Goal: Information Seeking & Learning: Learn about a topic

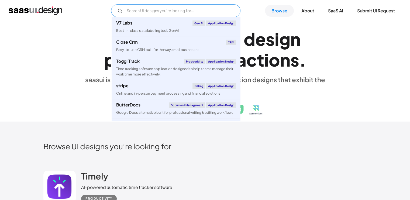
click at [128, 12] on input "Email Form" at bounding box center [175, 10] width 129 height 13
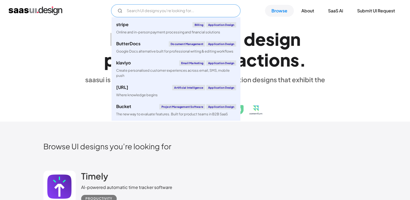
scroll to position [61, 0]
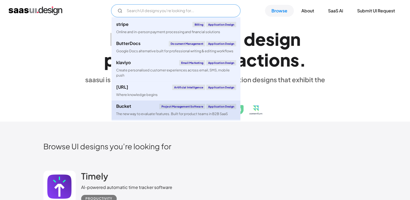
click at [154, 111] on link "Bucket Project Management Software Application Design The new way to evaluate f…" at bounding box center [176, 110] width 129 height 19
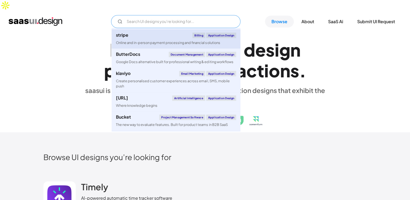
click at [145, 29] on link "stripe Billing Application Design Online and in-person payment processing and f…" at bounding box center [176, 38] width 129 height 19
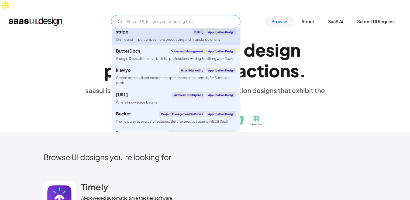
scroll to position [65, 0]
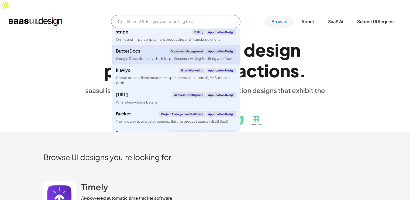
click at [146, 49] on div "ButterDocs Document Management Application Design" at bounding box center [176, 51] width 120 height 5
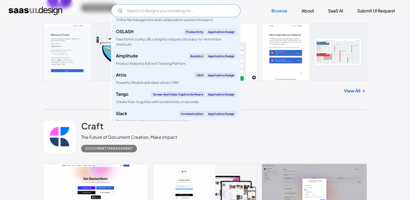
scroll to position [1887, 0]
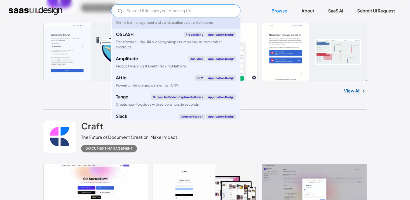
click at [163, 22] on link "Zoho WorkDrive Document Management Application Design Online file management an…" at bounding box center [176, 18] width 129 height 19
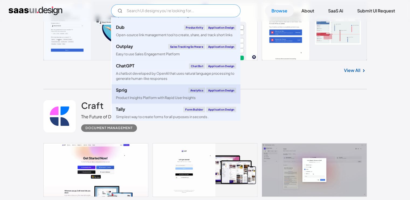
scroll to position [1773, 0]
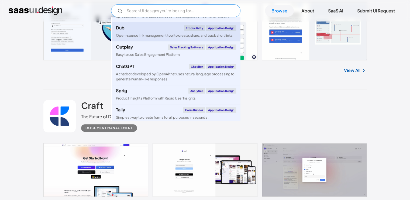
click at [157, 38] on div "Open-source link management tool to create, share, and track short links" at bounding box center [174, 35] width 117 height 5
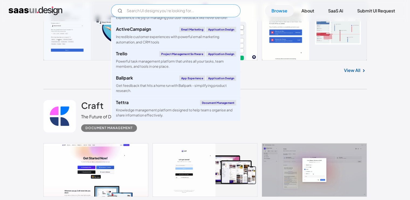
scroll to position [1635, 0]
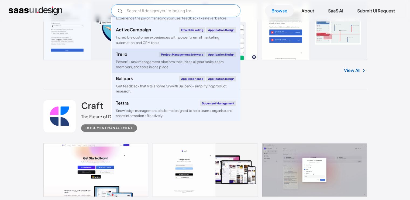
click at [142, 70] on div "Powerful task management platform that unites all your tasks, team members, and…" at bounding box center [176, 64] width 120 height 10
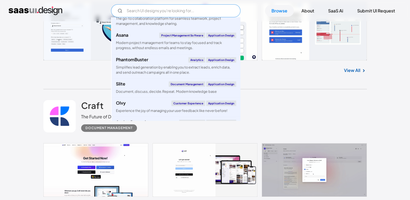
scroll to position [1527, 0]
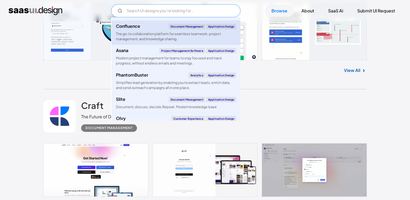
click at [141, 42] on div "The go-to collaboration platform for seamless teamwork, project management, and…" at bounding box center [176, 36] width 120 height 10
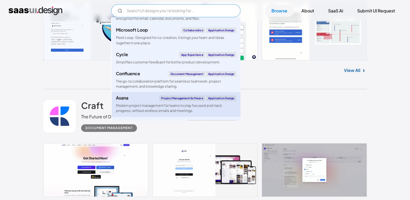
scroll to position [1522, 0]
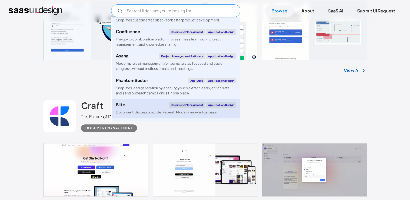
click at [147, 112] on link "Slite Document Management Application Design Document, discuss, decide.Repeat. …" at bounding box center [176, 108] width 129 height 19
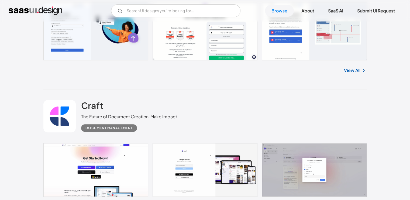
click at [263, 98] on div "Craft The Future of Document Creation, Make Impact Document Management" at bounding box center [205, 116] width 324 height 54
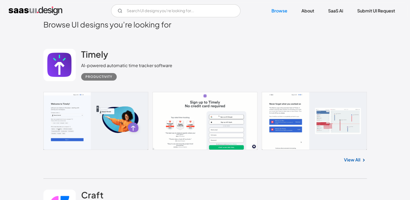
scroll to position [132, 0]
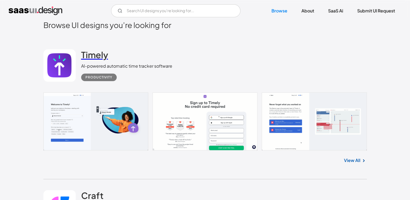
click at [98, 49] on h2 "Timely" at bounding box center [94, 54] width 27 height 11
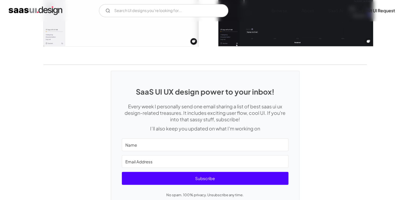
scroll to position [1163, 0]
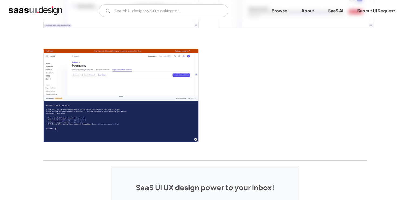
scroll to position [1464, 0]
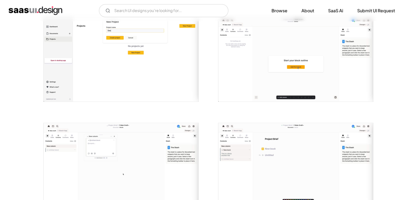
scroll to position [1020, 0]
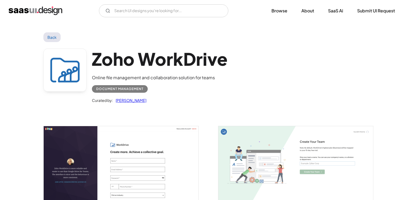
scroll to position [452, 0]
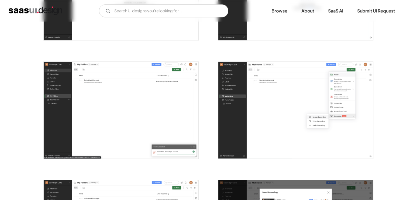
scroll to position [545, 0]
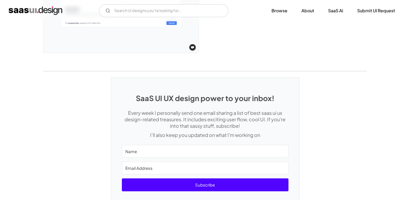
scroll to position [1245, 0]
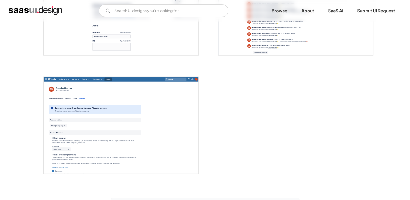
scroll to position [1366, 0]
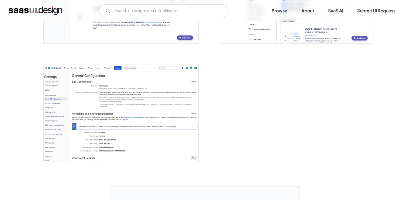
scroll to position [1491, 0]
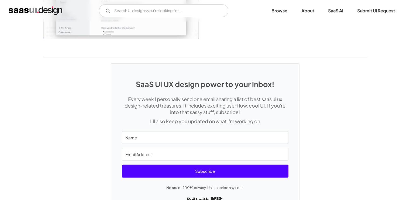
scroll to position [1469, 0]
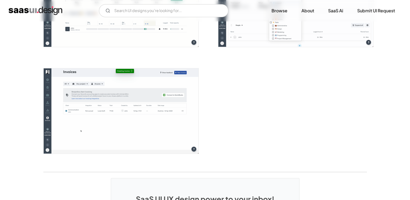
scroll to position [1352, 0]
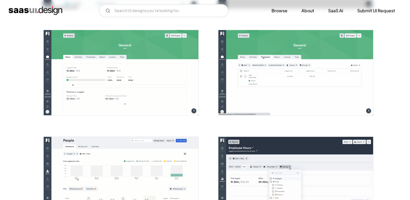
scroll to position [1159, 0]
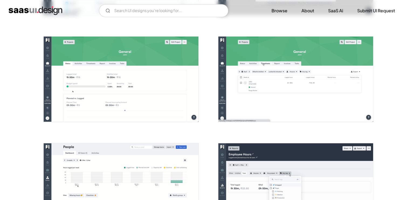
click at [38, 7] on img "home" at bounding box center [36, 10] width 54 height 9
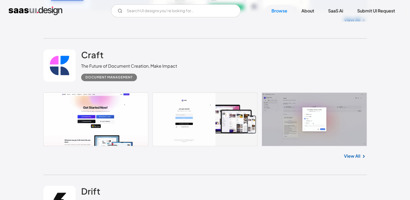
scroll to position [263, 0]
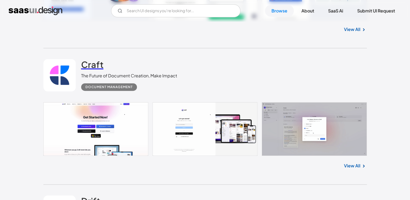
click at [97, 59] on h2 "Craft" at bounding box center [92, 64] width 22 height 11
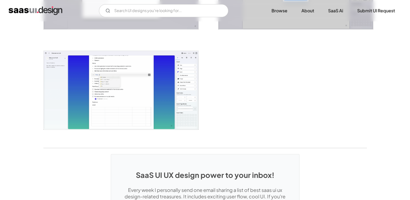
scroll to position [1291, 0]
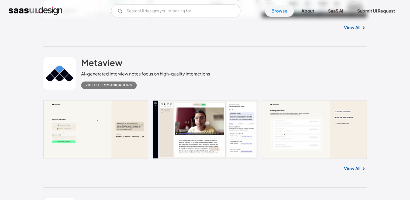
scroll to position [830, 0]
click at [94, 57] on h2 "Metaview" at bounding box center [101, 62] width 41 height 11
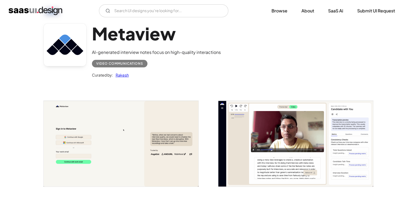
scroll to position [36, 0]
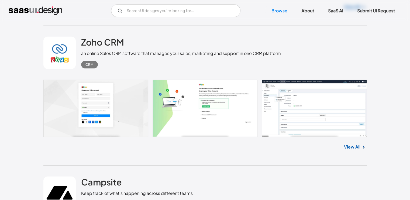
scroll to position [1572, 0]
click at [101, 37] on h2 "Zoho CRM" at bounding box center [102, 42] width 43 height 11
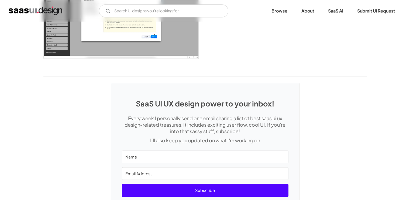
scroll to position [838, 0]
